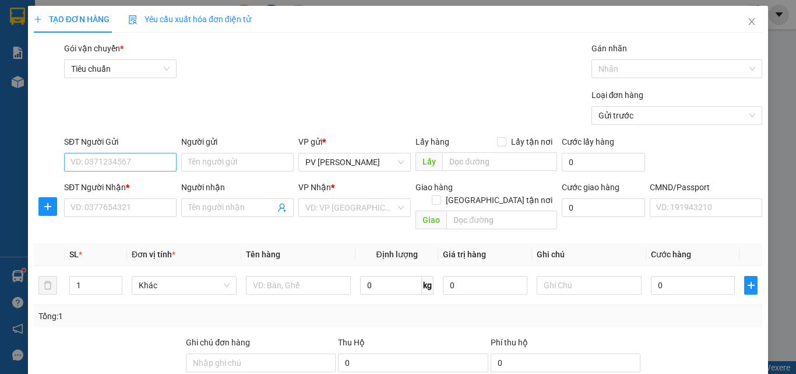
click at [144, 163] on input "SĐT Người Gửi" at bounding box center [120, 162] width 112 height 19
click at [88, 161] on input "SĐT Người Gửi" at bounding box center [120, 162] width 112 height 19
click at [121, 159] on input "SĐT Người Gửi" at bounding box center [120, 162] width 112 height 19
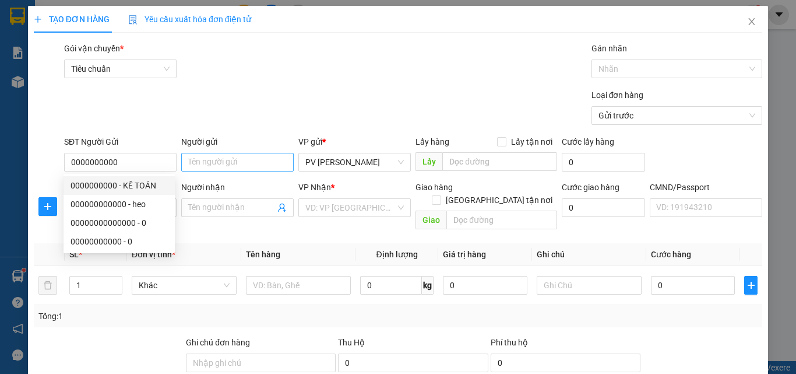
type input "0000000000"
click at [217, 166] on input "Người gửi" at bounding box center [237, 162] width 112 height 19
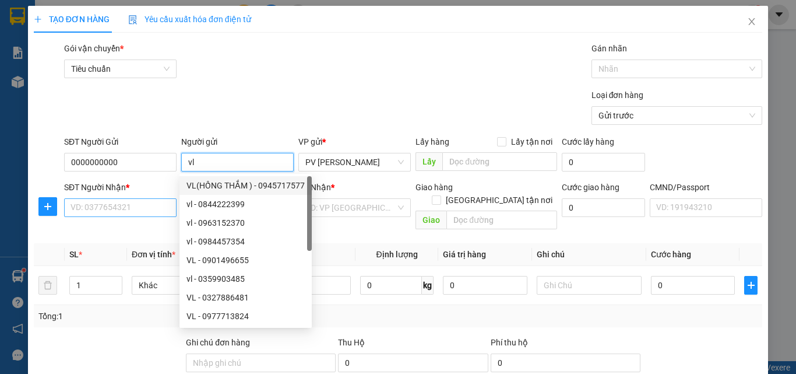
type input "vl"
click at [116, 208] on input "SĐT Người Nhận *" at bounding box center [120, 207] width 112 height 19
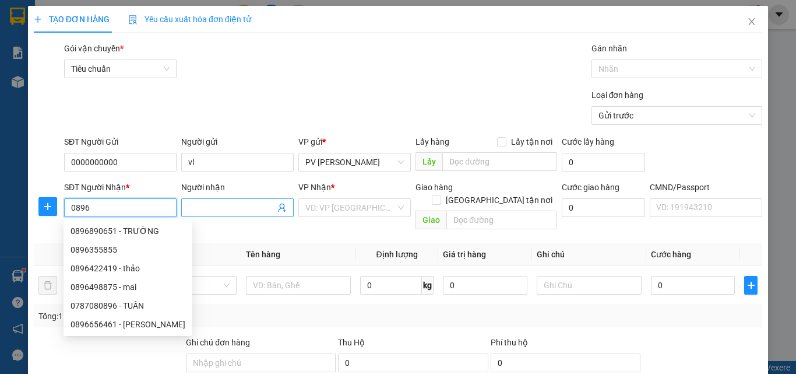
type input "0896"
click at [238, 202] on input "Người nhận" at bounding box center [231, 207] width 87 height 13
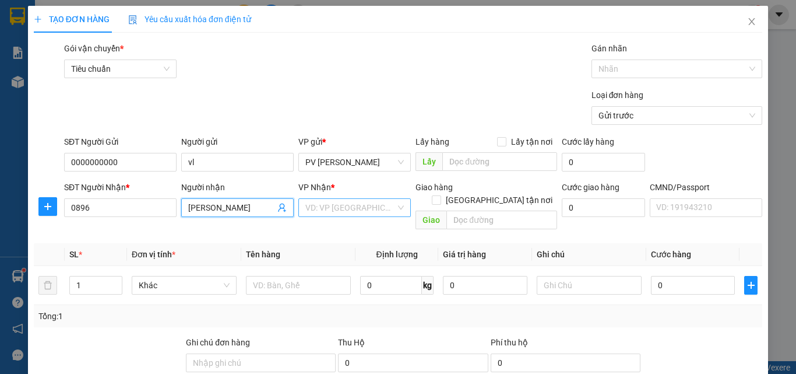
type input "[PERSON_NAME]"
click at [329, 205] on input "search" at bounding box center [350, 207] width 90 height 17
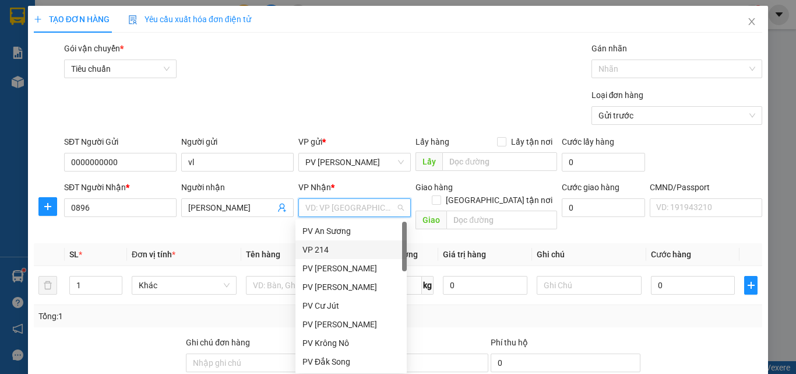
click at [337, 246] on div "VP 214" at bounding box center [351, 249] width 97 height 13
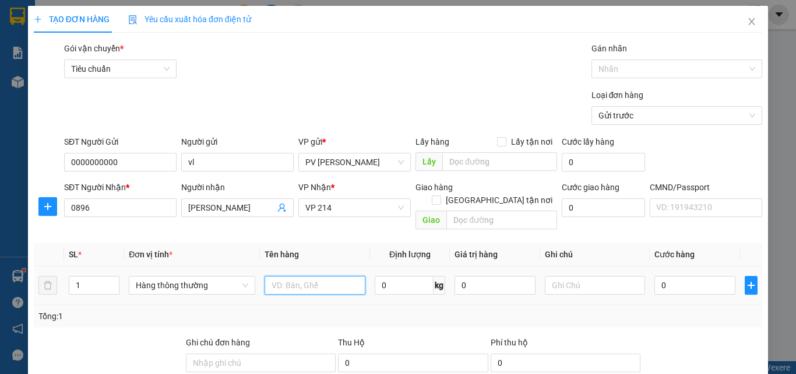
click at [304, 276] on input "text" at bounding box center [315, 285] width 101 height 19
type input "1th sr"
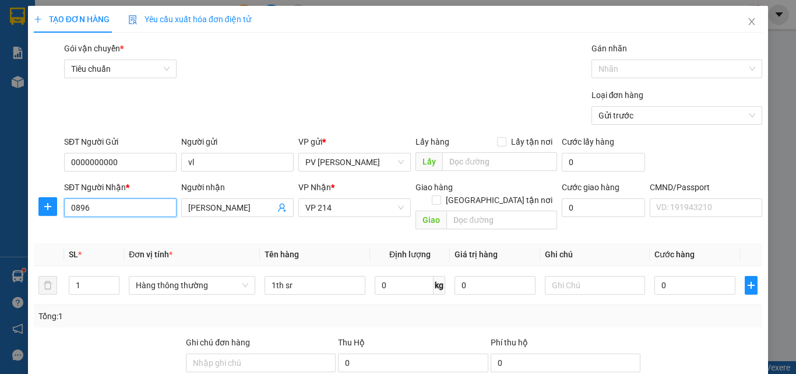
click at [96, 206] on input "0896" at bounding box center [120, 207] width 112 height 19
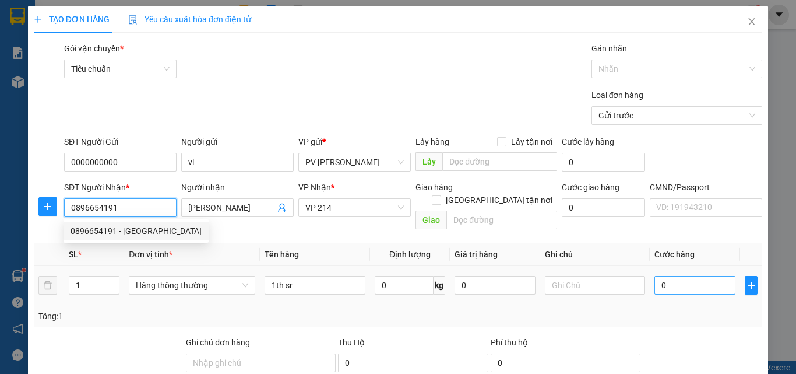
type input "0896654191"
click at [655, 276] on input "0" at bounding box center [695, 285] width 80 height 19
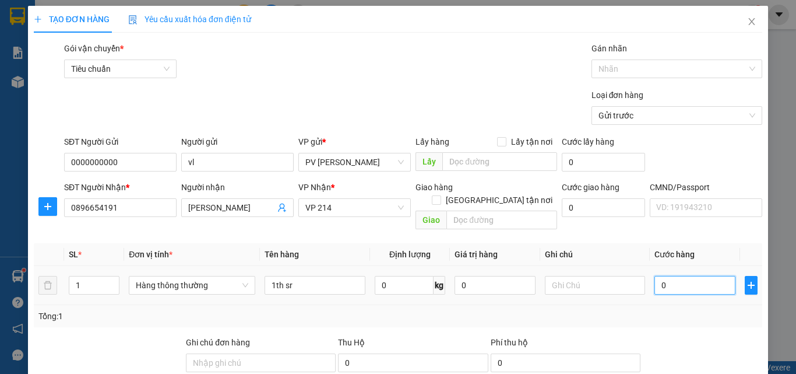
type input "5"
type input "50"
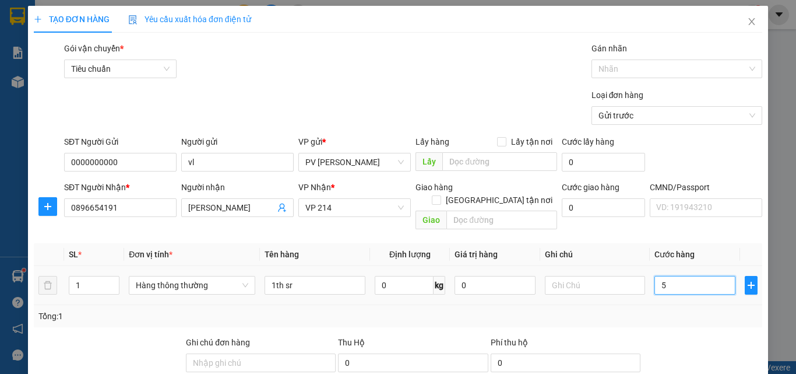
type input "50"
type input "500"
type input "5.000"
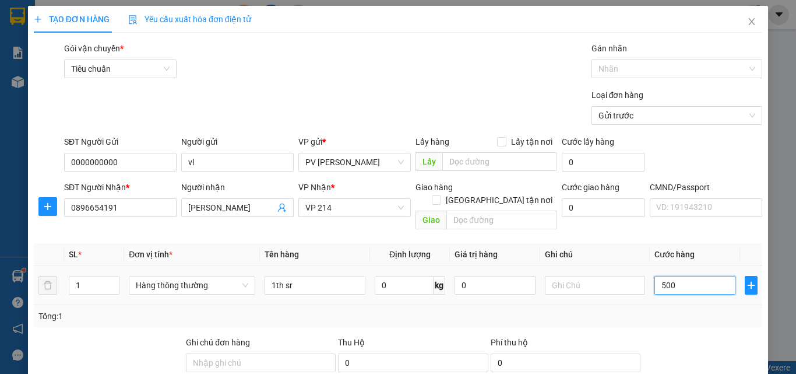
type input "5.000"
type input "50.000"
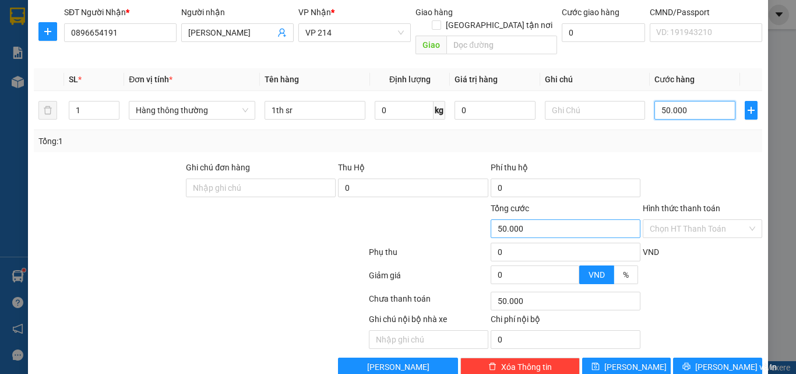
scroll to position [187, 0]
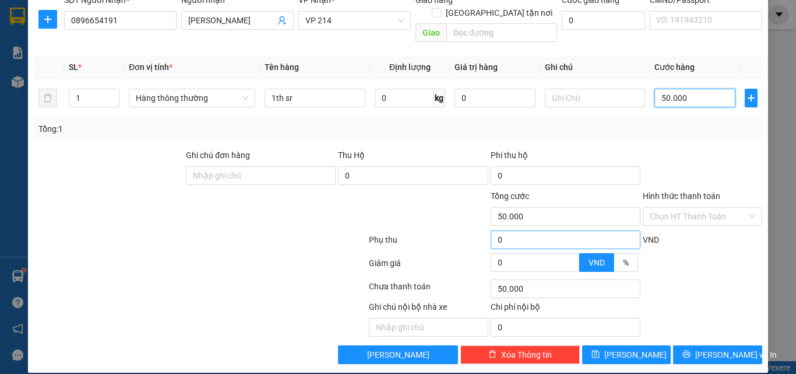
type input "50.000"
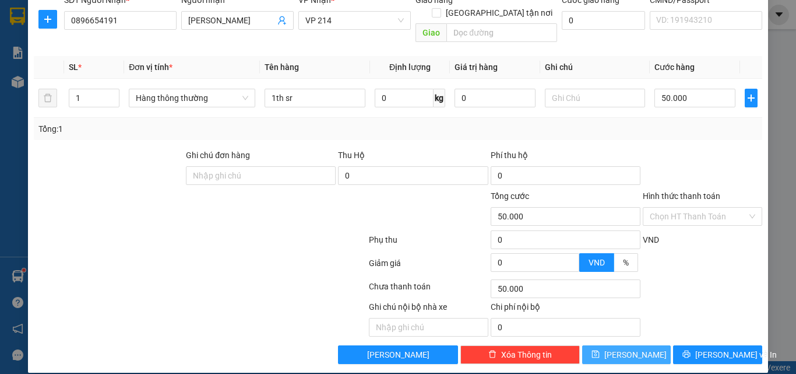
click at [623, 348] on span "[PERSON_NAME]" at bounding box center [635, 354] width 62 height 13
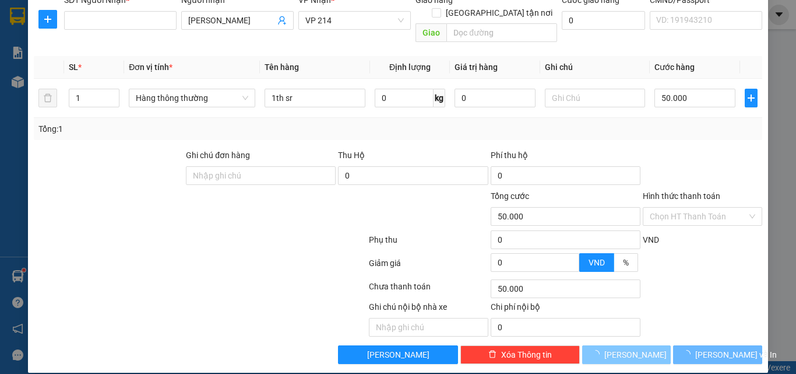
type input "0"
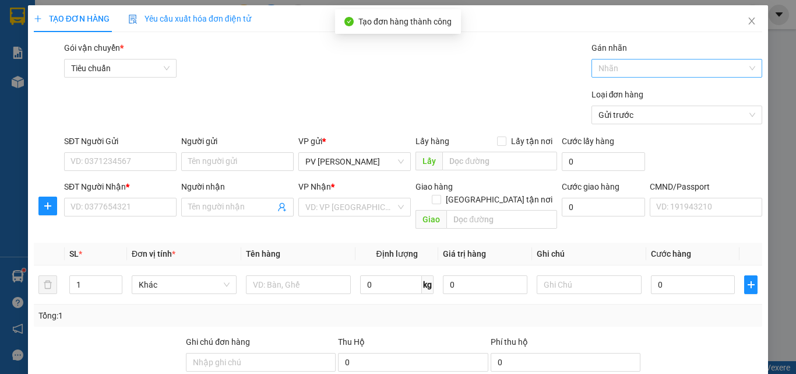
scroll to position [0, 0]
click at [749, 22] on icon "close" at bounding box center [752, 21] width 6 height 7
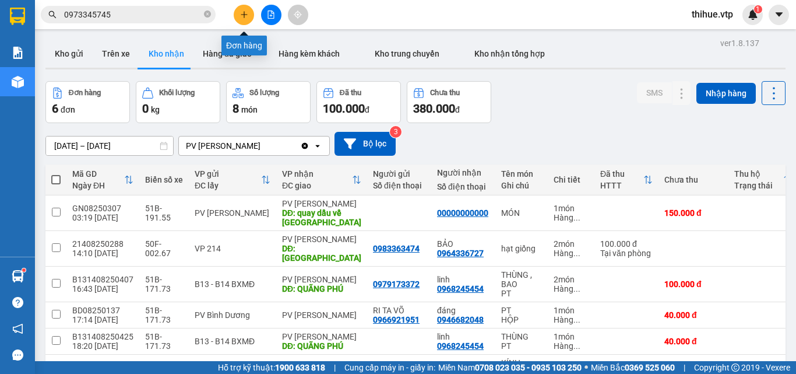
click at [242, 13] on icon "plus" at bounding box center [244, 14] width 8 height 8
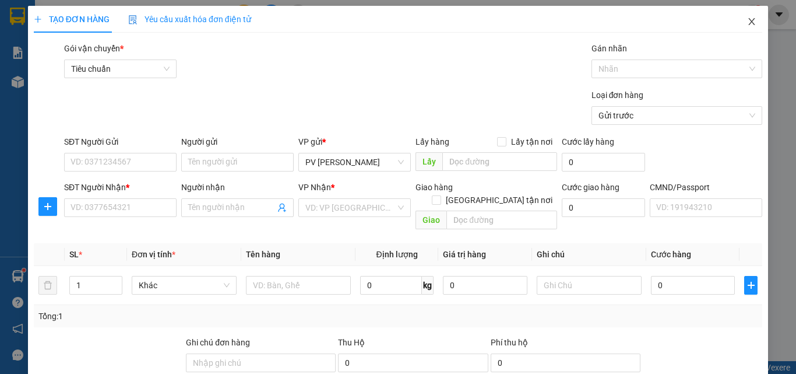
click at [747, 24] on icon "close" at bounding box center [751, 21] width 9 height 9
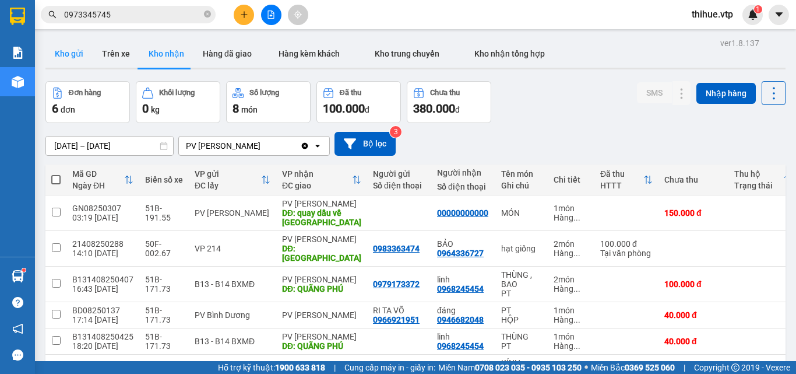
click at [73, 55] on button "Kho gửi" at bounding box center [68, 54] width 47 height 28
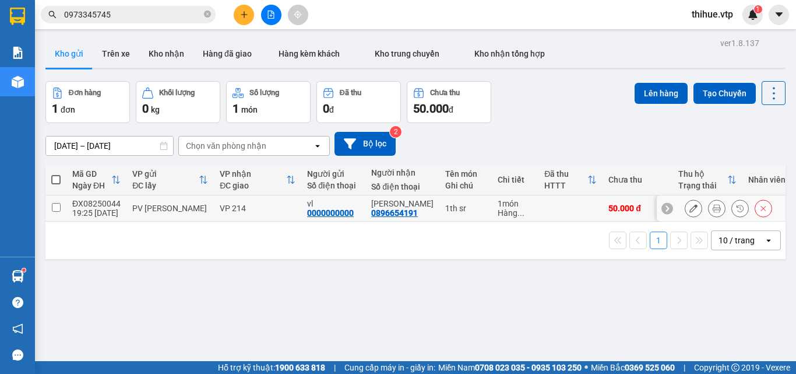
click at [57, 206] on input "checkbox" at bounding box center [56, 207] width 9 height 9
checkbox input "true"
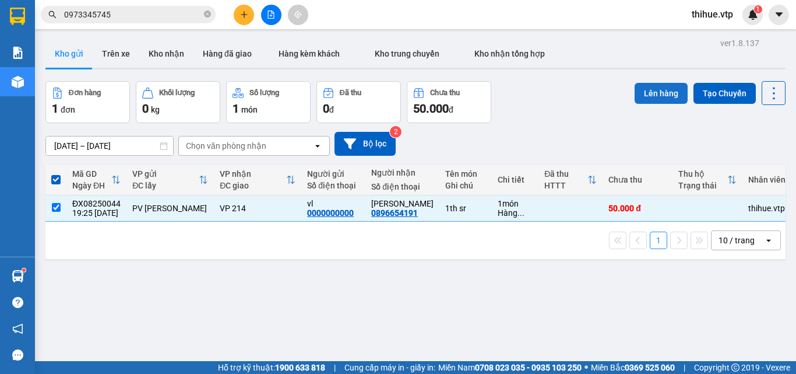
click at [653, 92] on button "Lên hàng" at bounding box center [661, 93] width 53 height 21
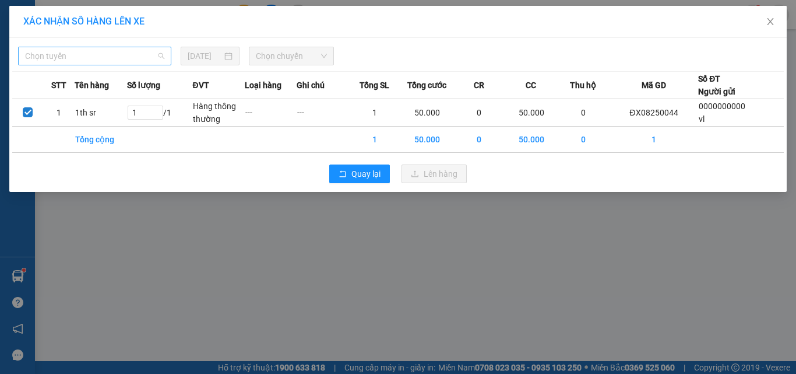
click at [119, 57] on span "Chọn tuyến" at bounding box center [94, 55] width 139 height 17
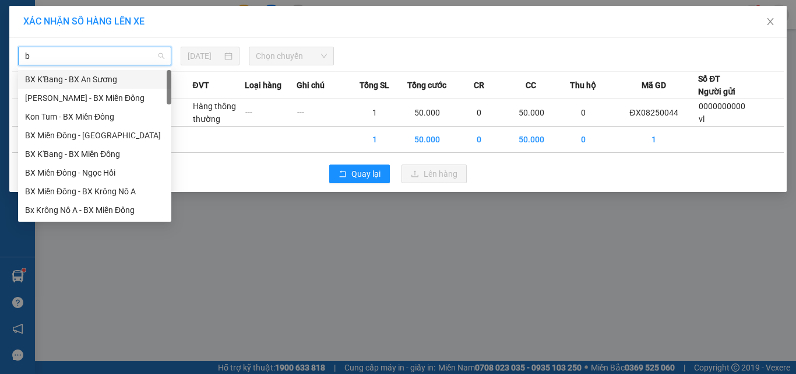
type input "b"
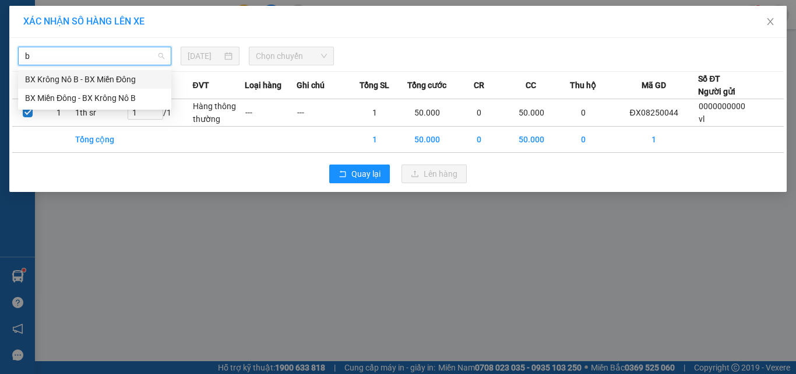
click at [62, 73] on div "BX Krông Nô B - BX Miền Đông" at bounding box center [94, 79] width 139 height 13
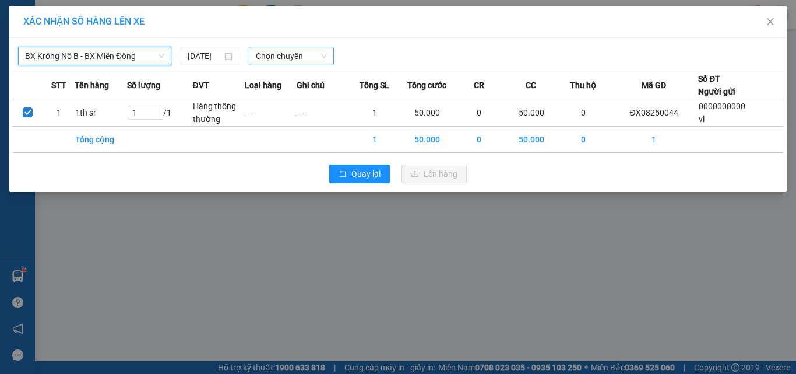
click at [285, 61] on span "Chọn chuyến" at bounding box center [292, 55] width 72 height 17
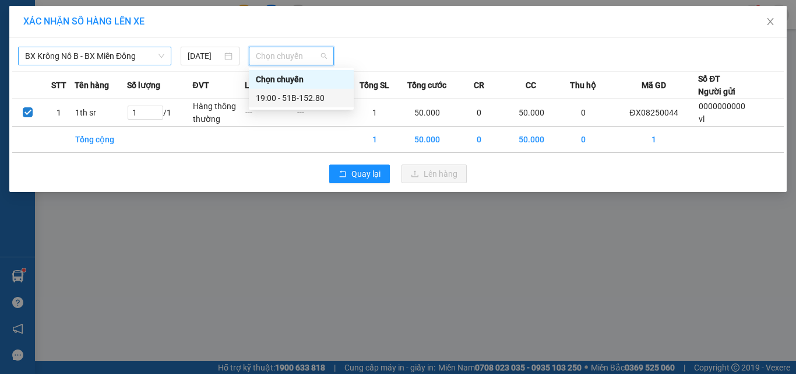
click at [304, 98] on div "19:00 - 51B-152.80" at bounding box center [301, 98] width 91 height 13
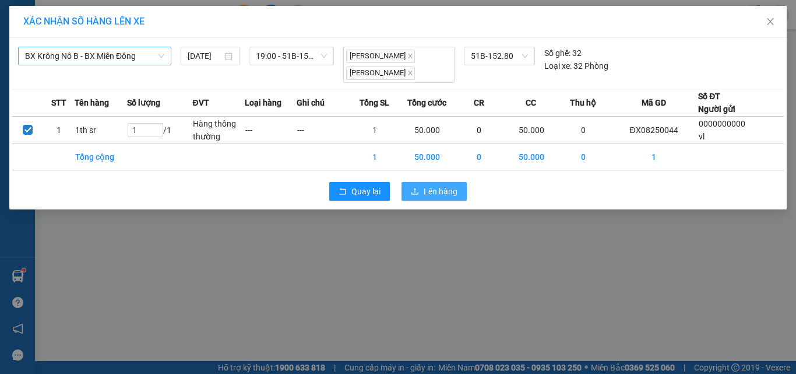
click at [445, 191] on span "Lên hàng" at bounding box center [441, 191] width 34 height 13
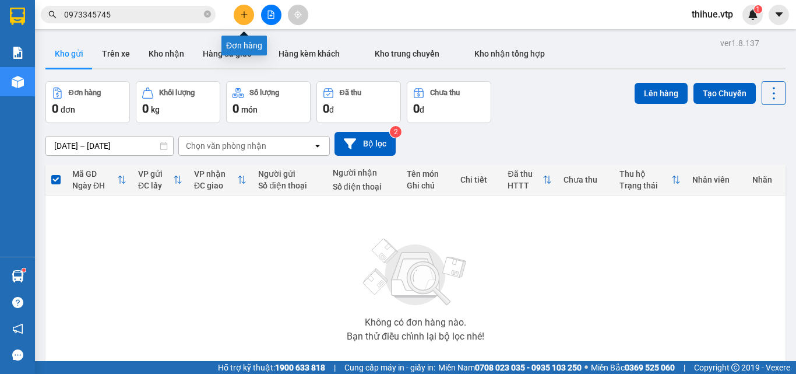
click at [241, 12] on icon "plus" at bounding box center [244, 14] width 8 height 8
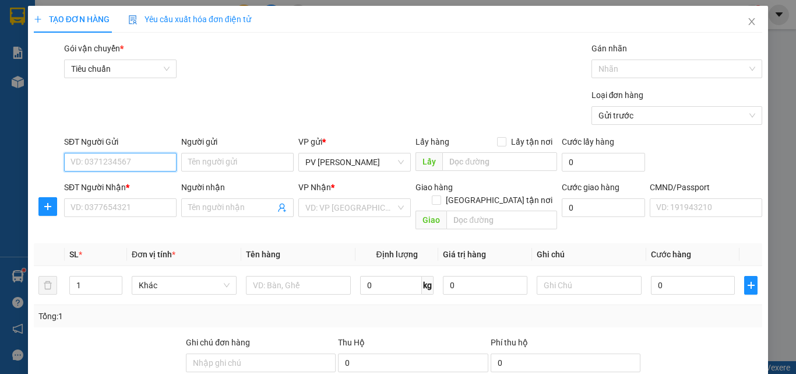
click at [137, 159] on input "SĐT Người Gửi" at bounding box center [120, 162] width 112 height 19
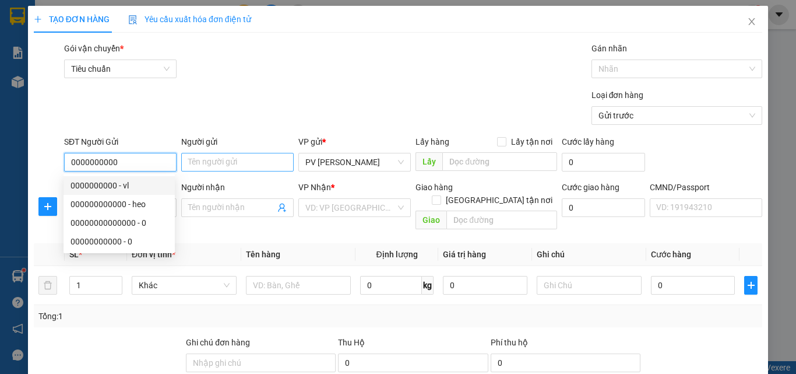
type input "0000000000"
click at [209, 159] on input "Người gửi" at bounding box center [237, 162] width 112 height 19
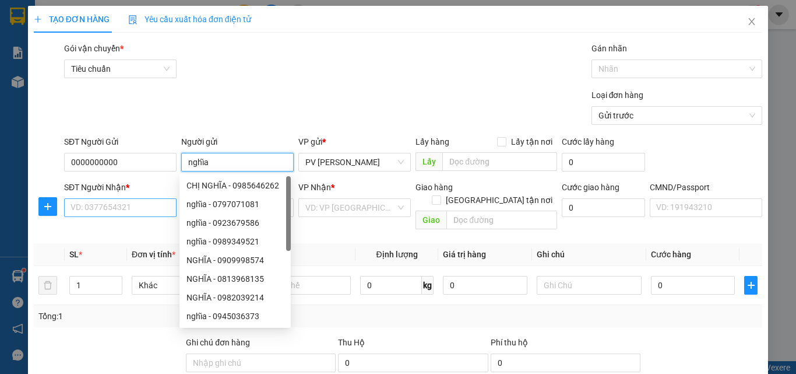
type input "nghĩa"
click at [129, 206] on input "SĐT Người Nhận *" at bounding box center [120, 207] width 112 height 19
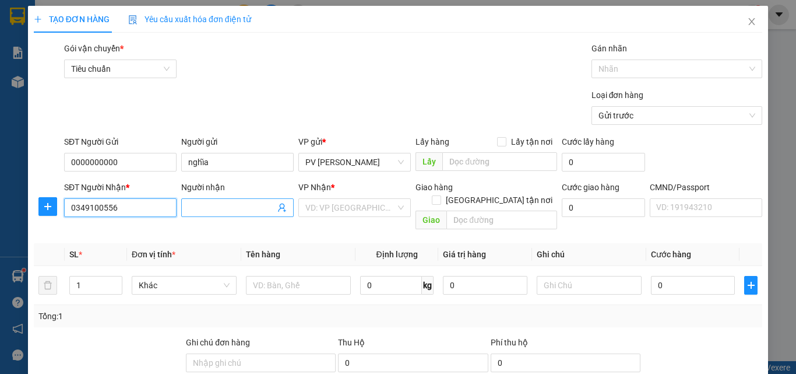
type input "0349100556"
click at [219, 208] on input "Người nhận" at bounding box center [231, 207] width 87 height 13
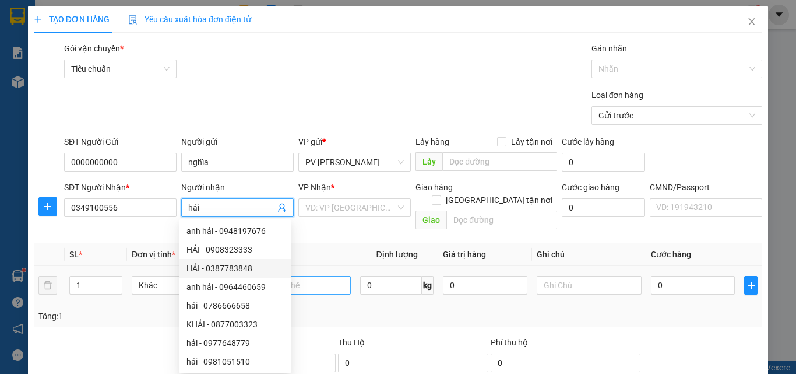
type input "hải"
click at [304, 276] on input "text" at bounding box center [298, 285] width 105 height 19
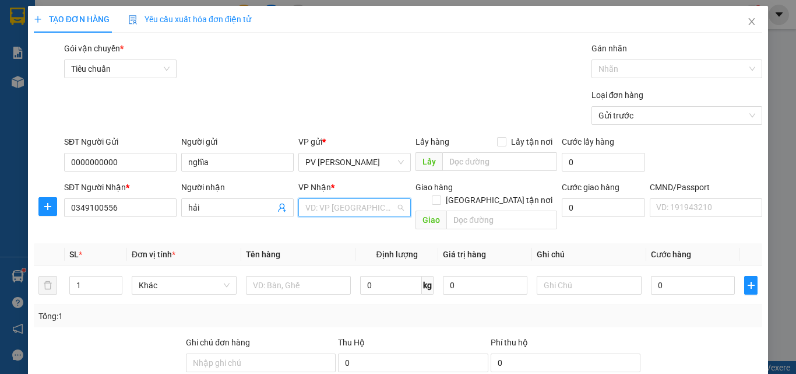
click at [332, 205] on input "search" at bounding box center [350, 207] width 90 height 17
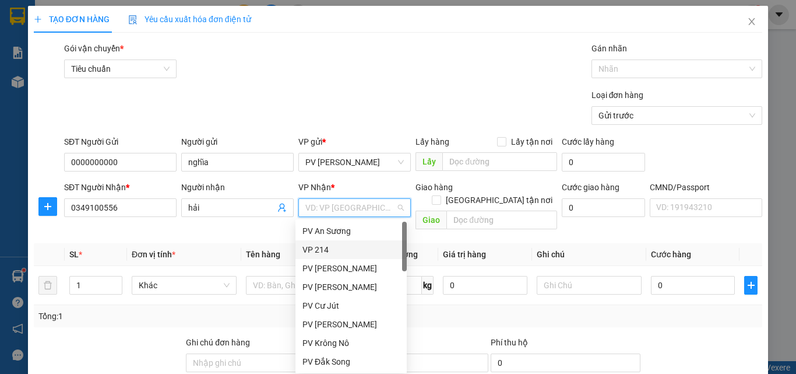
click at [330, 245] on div "VP 214" at bounding box center [351, 249] width 97 height 13
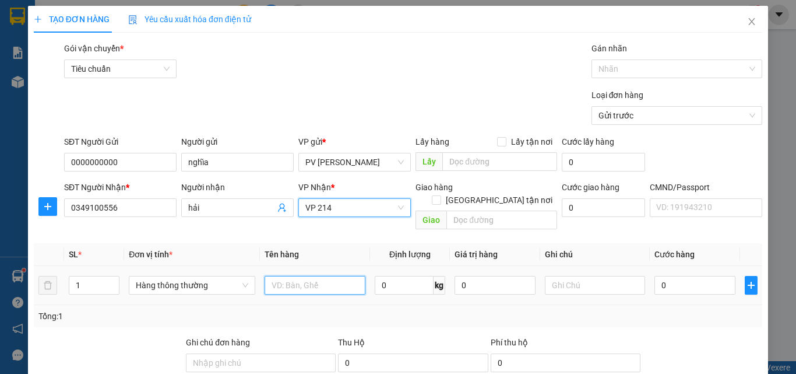
click at [300, 276] on input "text" at bounding box center [315, 285] width 101 height 19
type input "t"
type input "1 th sr"
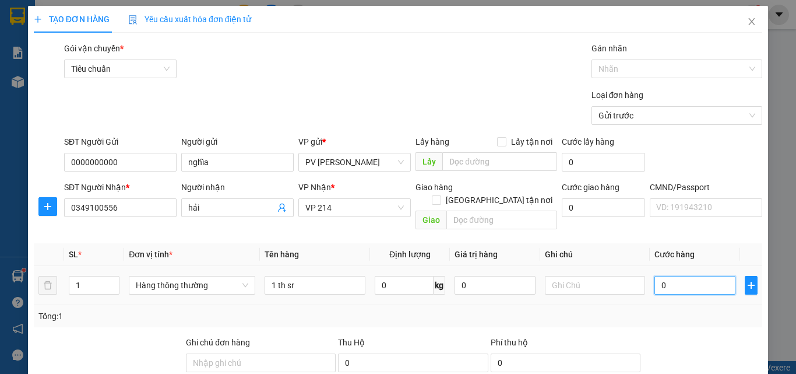
click at [656, 276] on input "0" at bounding box center [695, 285] width 80 height 19
type input "7"
type input "70"
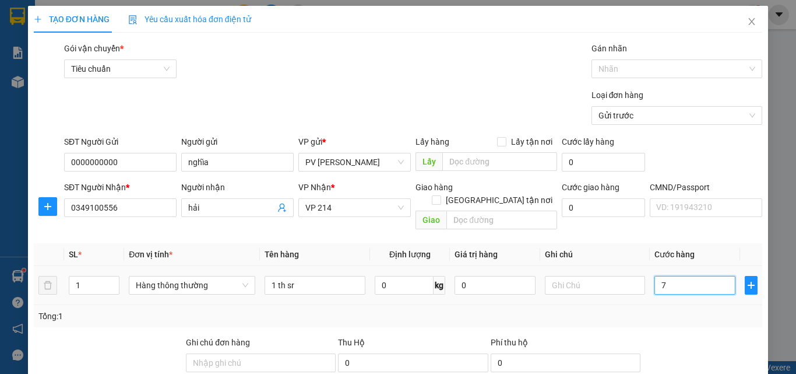
type input "70"
type input "700"
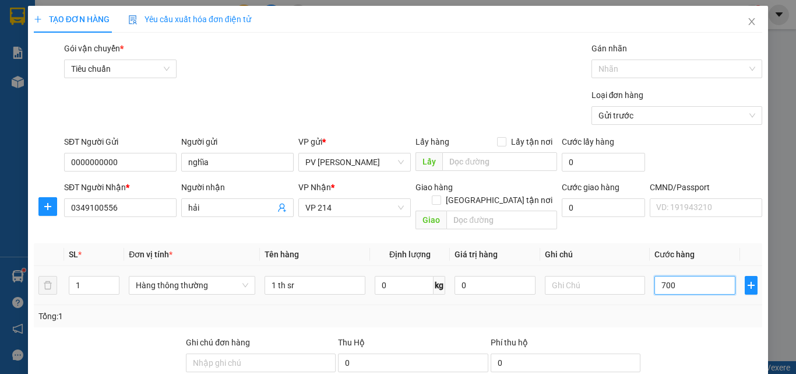
type input "7.000"
type input "70.000"
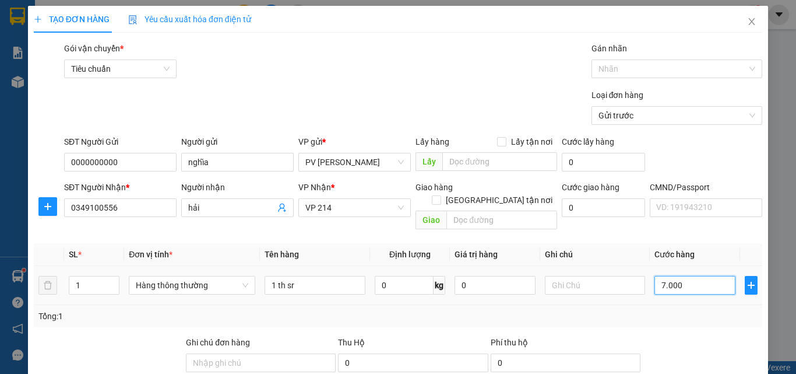
type input "70.000"
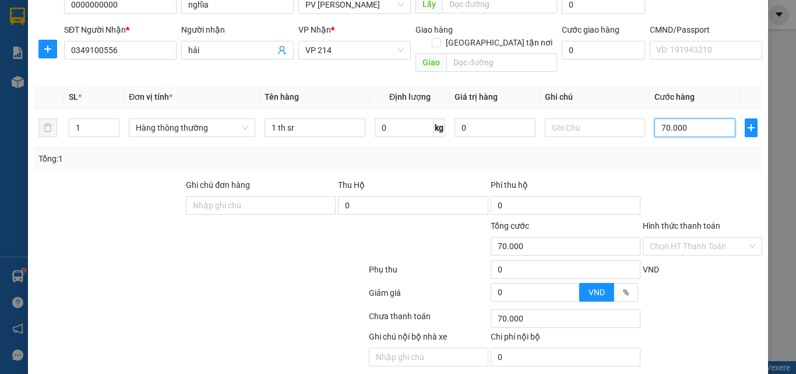
scroll to position [175, 0]
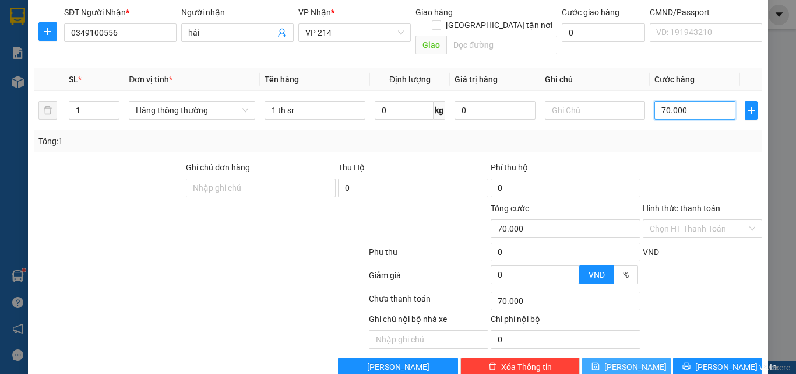
type input "70.000"
click at [628, 360] on span "[PERSON_NAME]" at bounding box center [635, 366] width 62 height 13
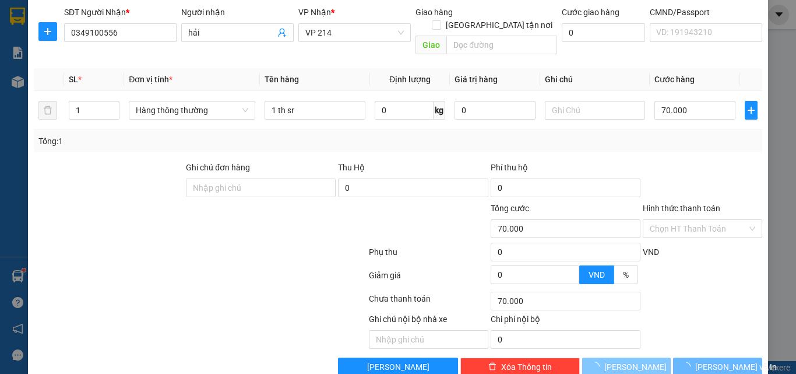
type input "0"
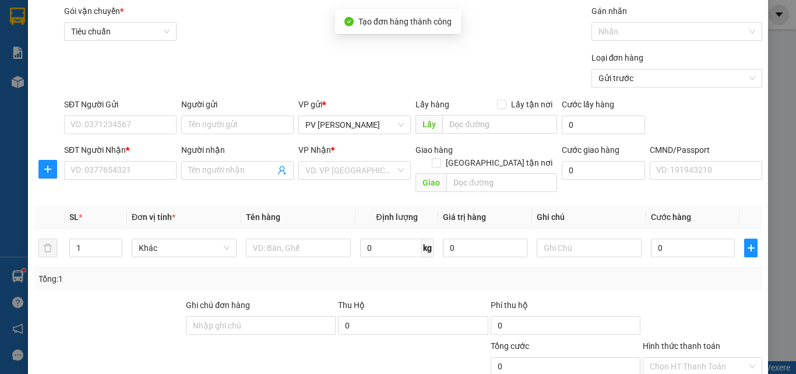
scroll to position [0, 0]
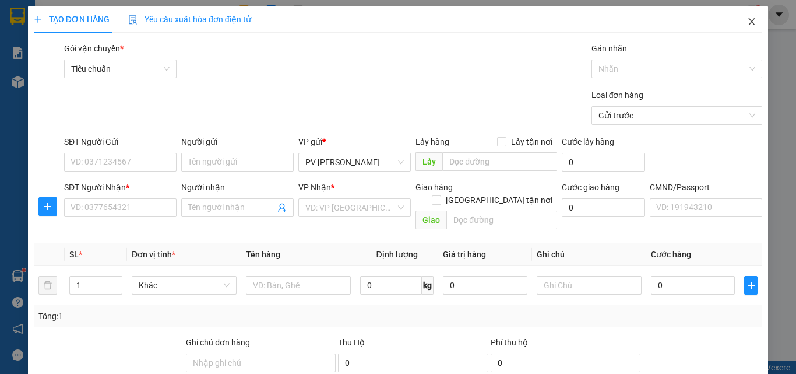
drag, startPoint x: 744, startPoint y: 23, endPoint x: 705, endPoint y: 31, distance: 40.6
click at [747, 23] on icon "close" at bounding box center [751, 21] width 9 height 9
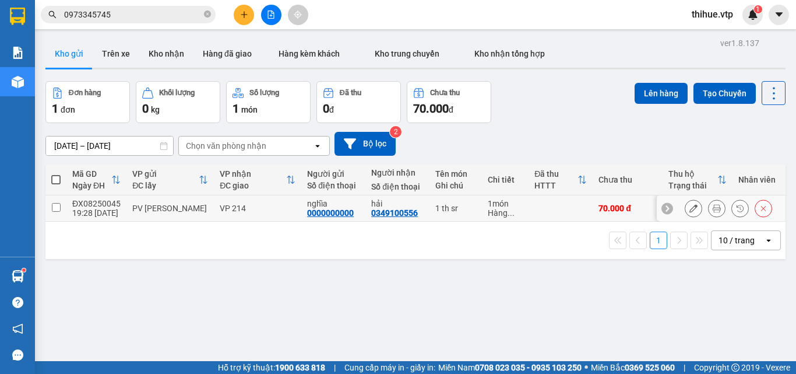
click at [52, 205] on input "checkbox" at bounding box center [56, 207] width 9 height 9
checkbox input "true"
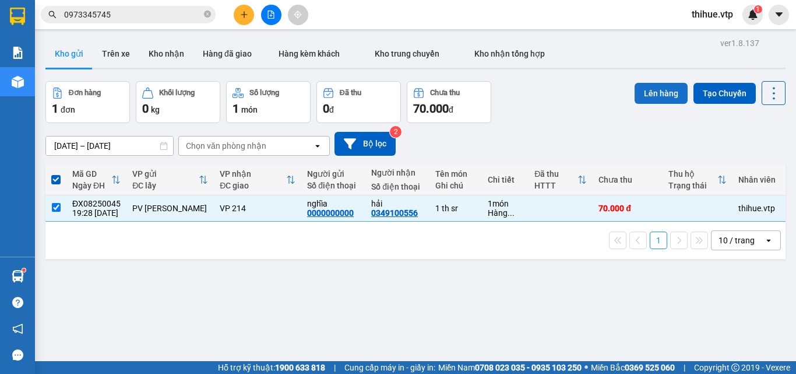
click at [668, 91] on button "Lên hàng" at bounding box center [661, 93] width 53 height 21
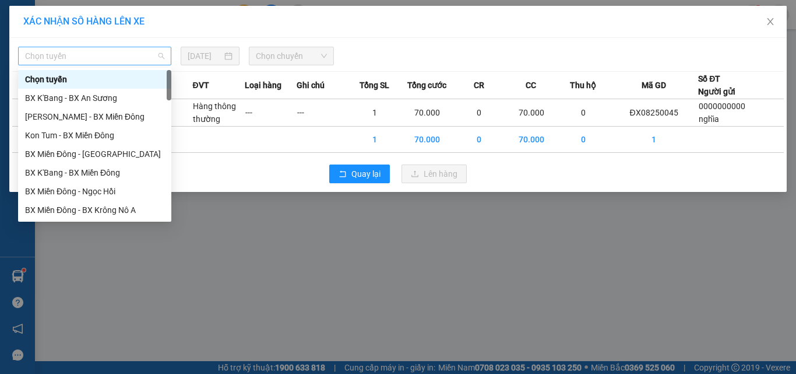
click at [96, 54] on span "Chọn tuyến" at bounding box center [94, 55] width 139 height 17
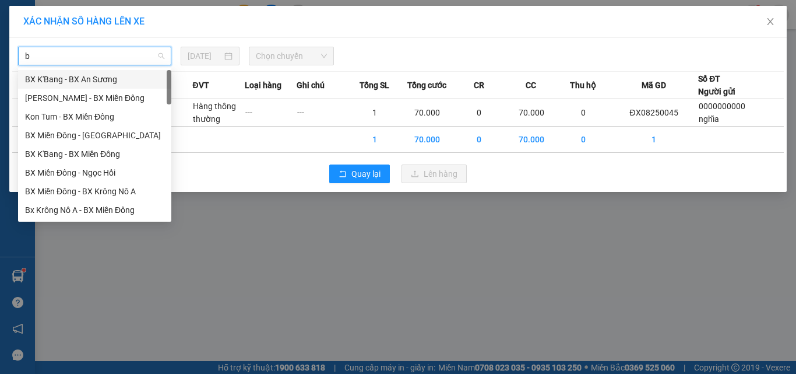
type input "b"
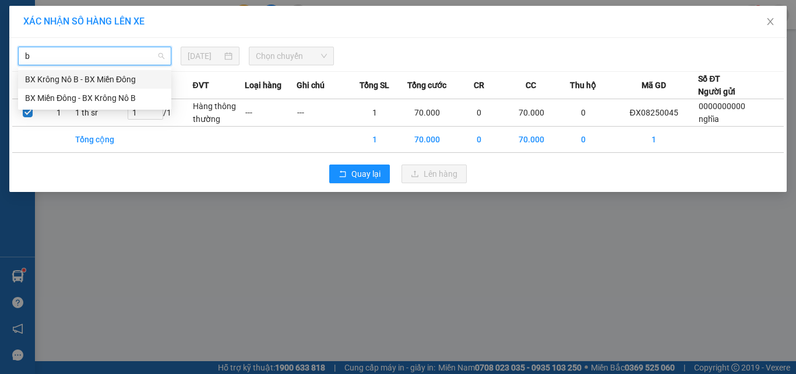
click at [76, 79] on div "BX Krông Nô B - BX Miền Đông" at bounding box center [94, 79] width 139 height 13
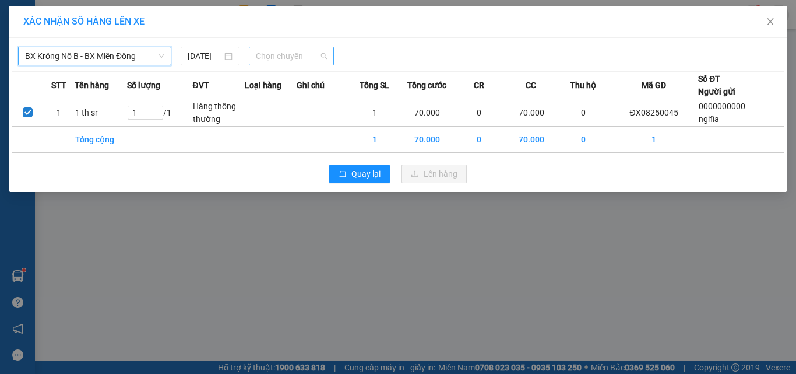
click at [283, 55] on span "Chọn chuyến" at bounding box center [292, 55] width 72 height 17
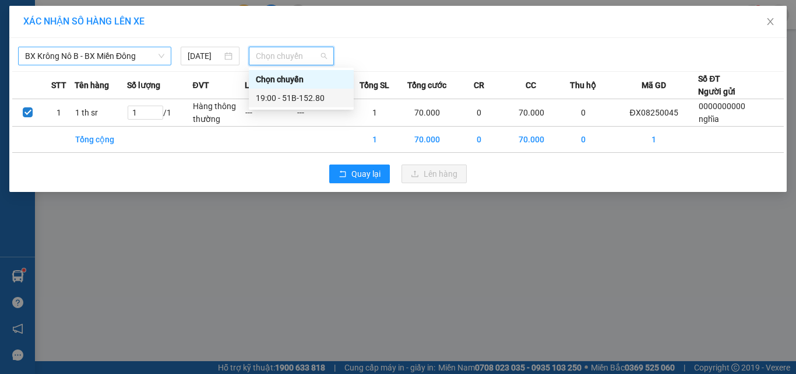
click at [291, 97] on div "19:00 - 51B-152.80" at bounding box center [301, 98] width 91 height 13
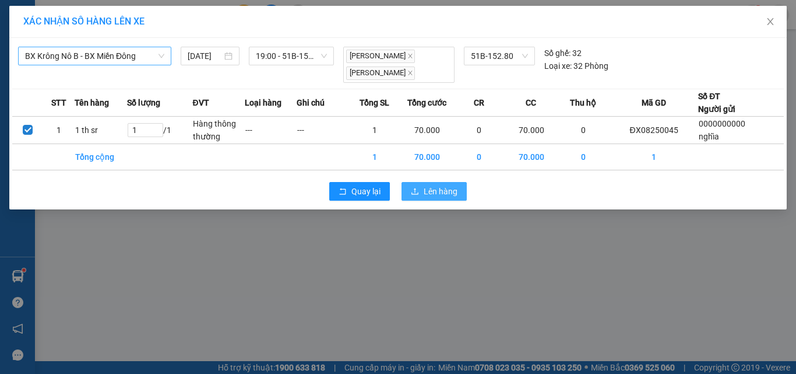
click at [432, 190] on span "Lên hàng" at bounding box center [441, 191] width 34 height 13
